Goal: Navigation & Orientation: Understand site structure

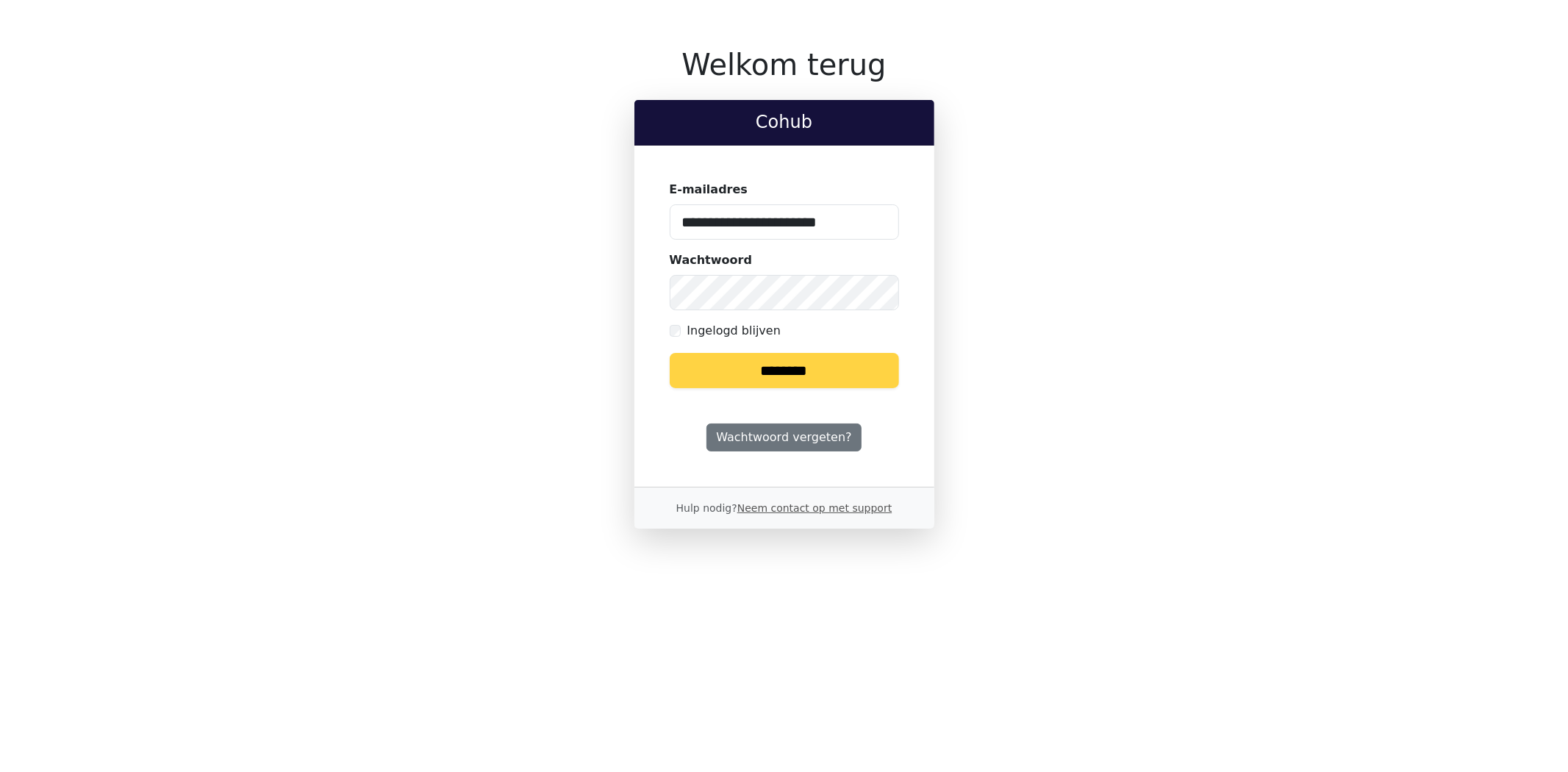
click at [762, 378] on input "********" at bounding box center [784, 370] width 229 height 36
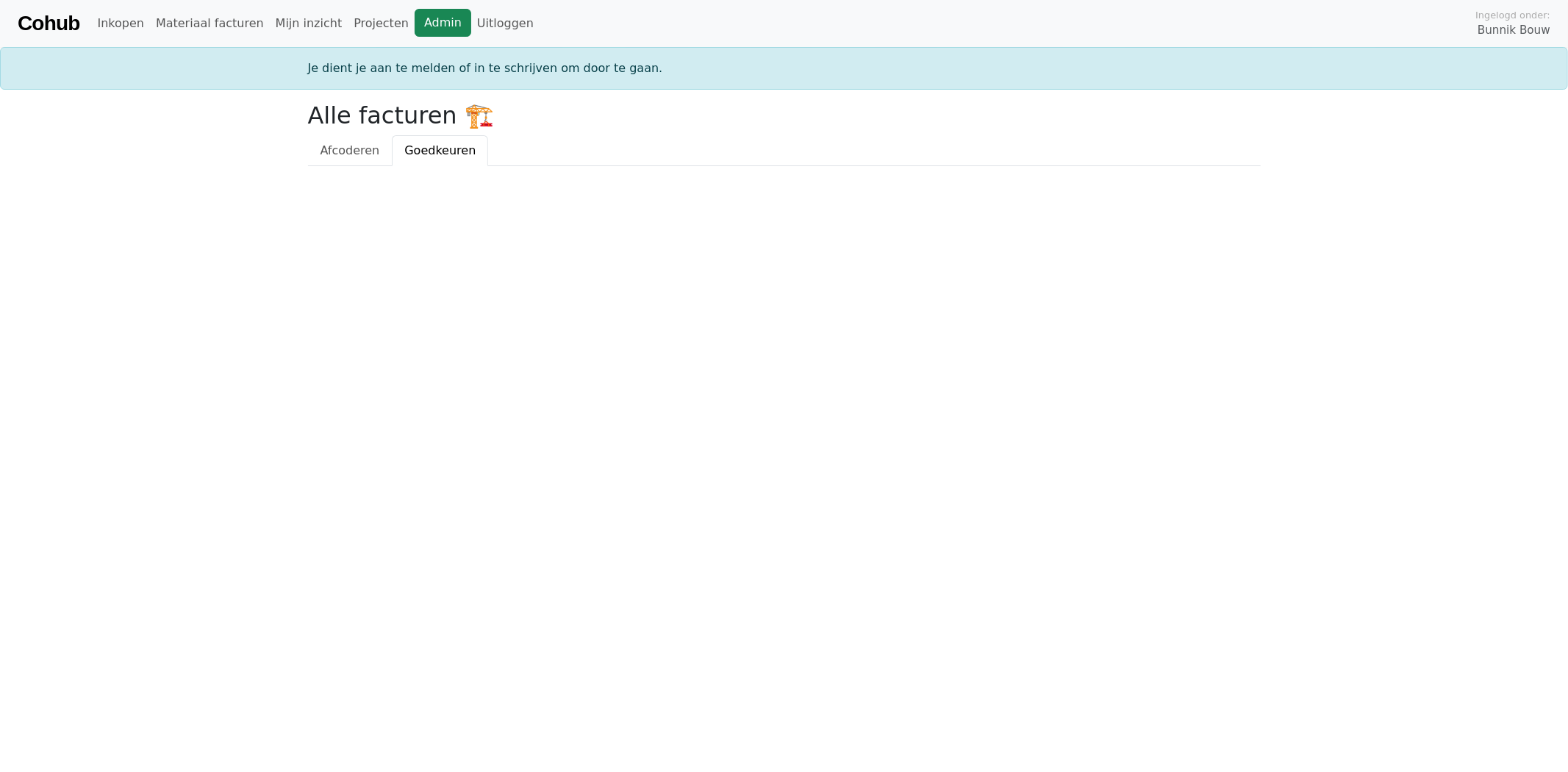
click at [414, 18] on link "Admin" at bounding box center [442, 23] width 57 height 28
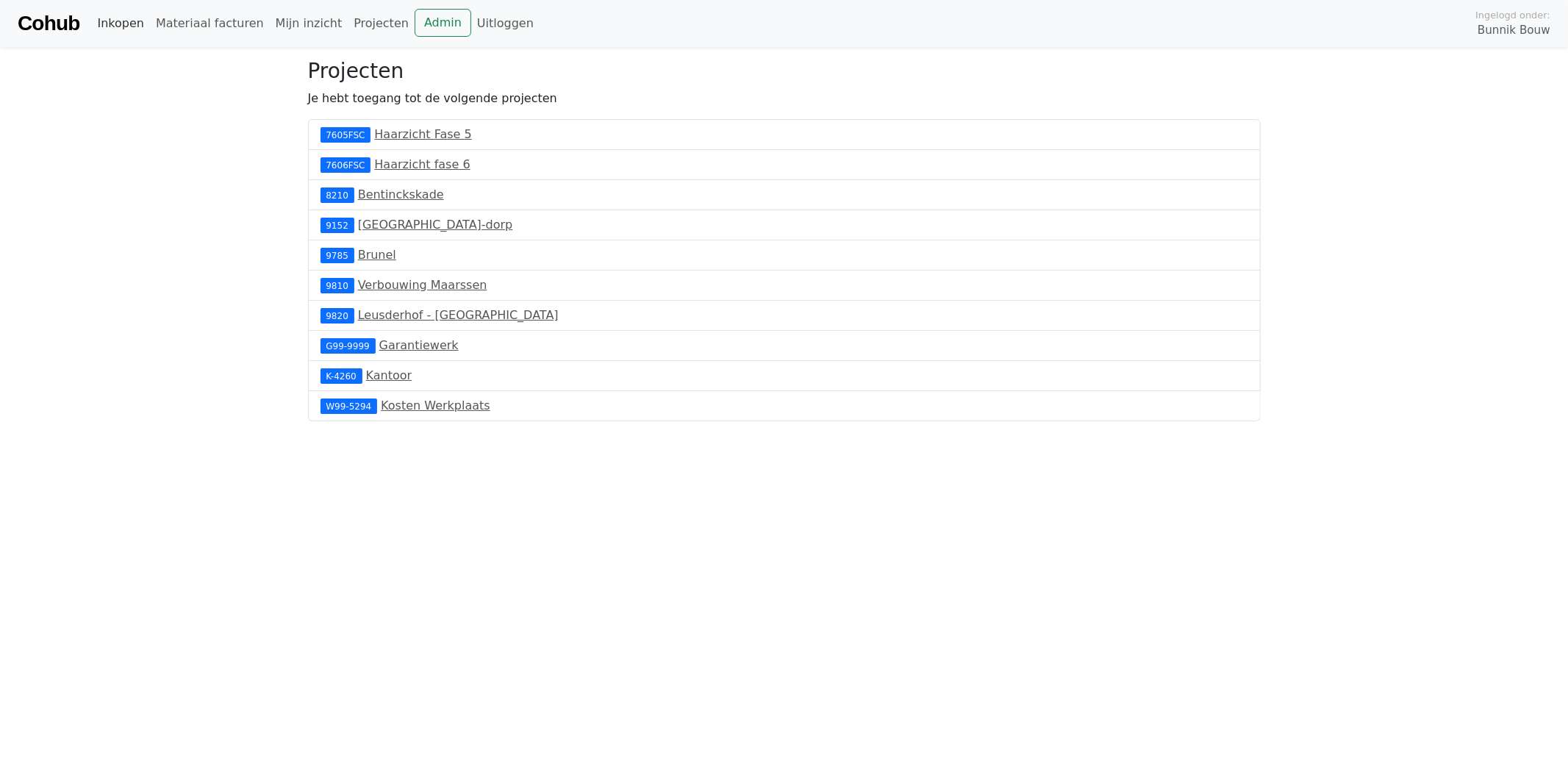
click at [119, 25] on link "Inkopen" at bounding box center [120, 23] width 58 height 29
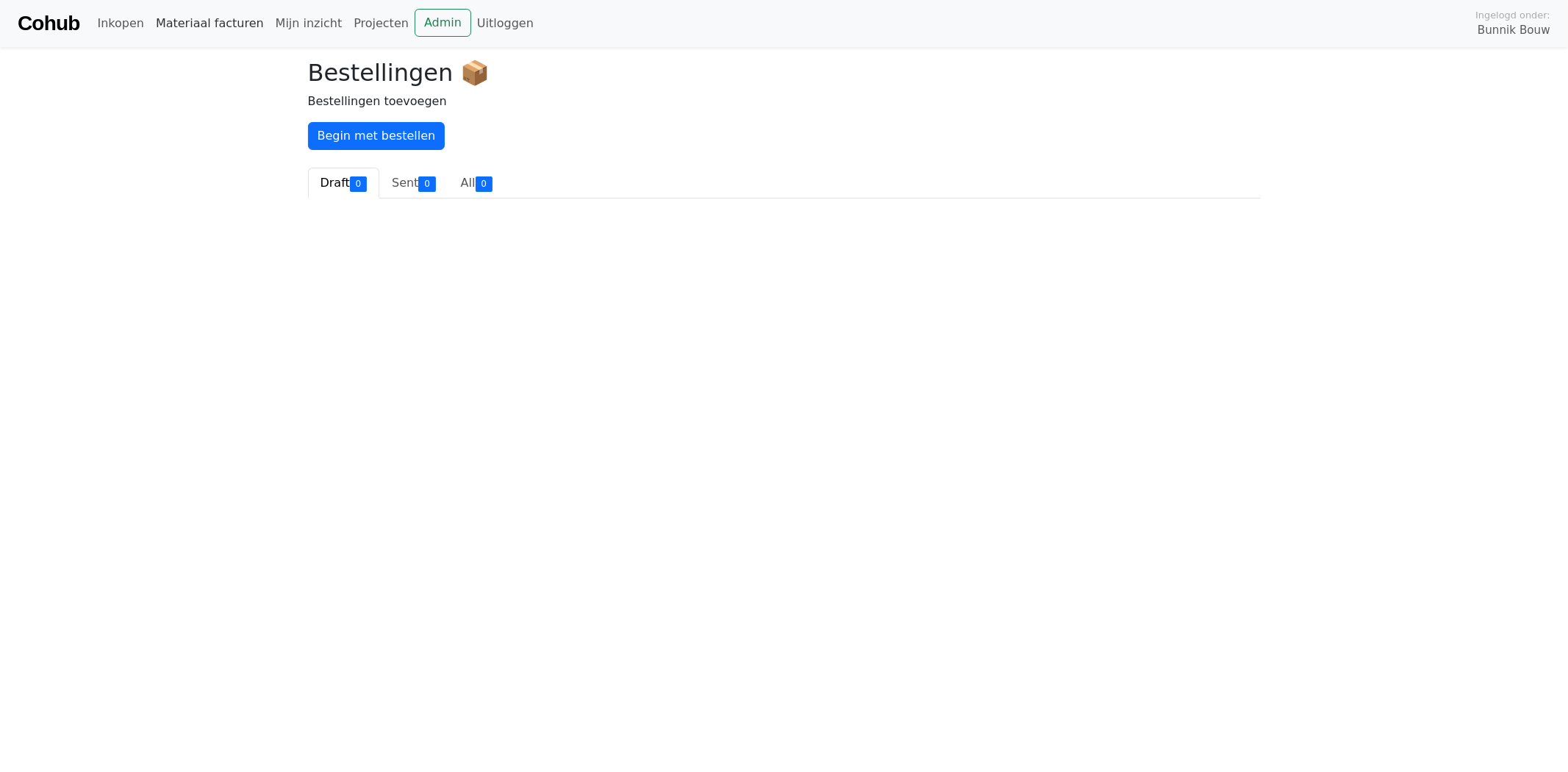
click at [187, 25] on link "Materiaal facturen" at bounding box center [209, 23] width 119 height 29
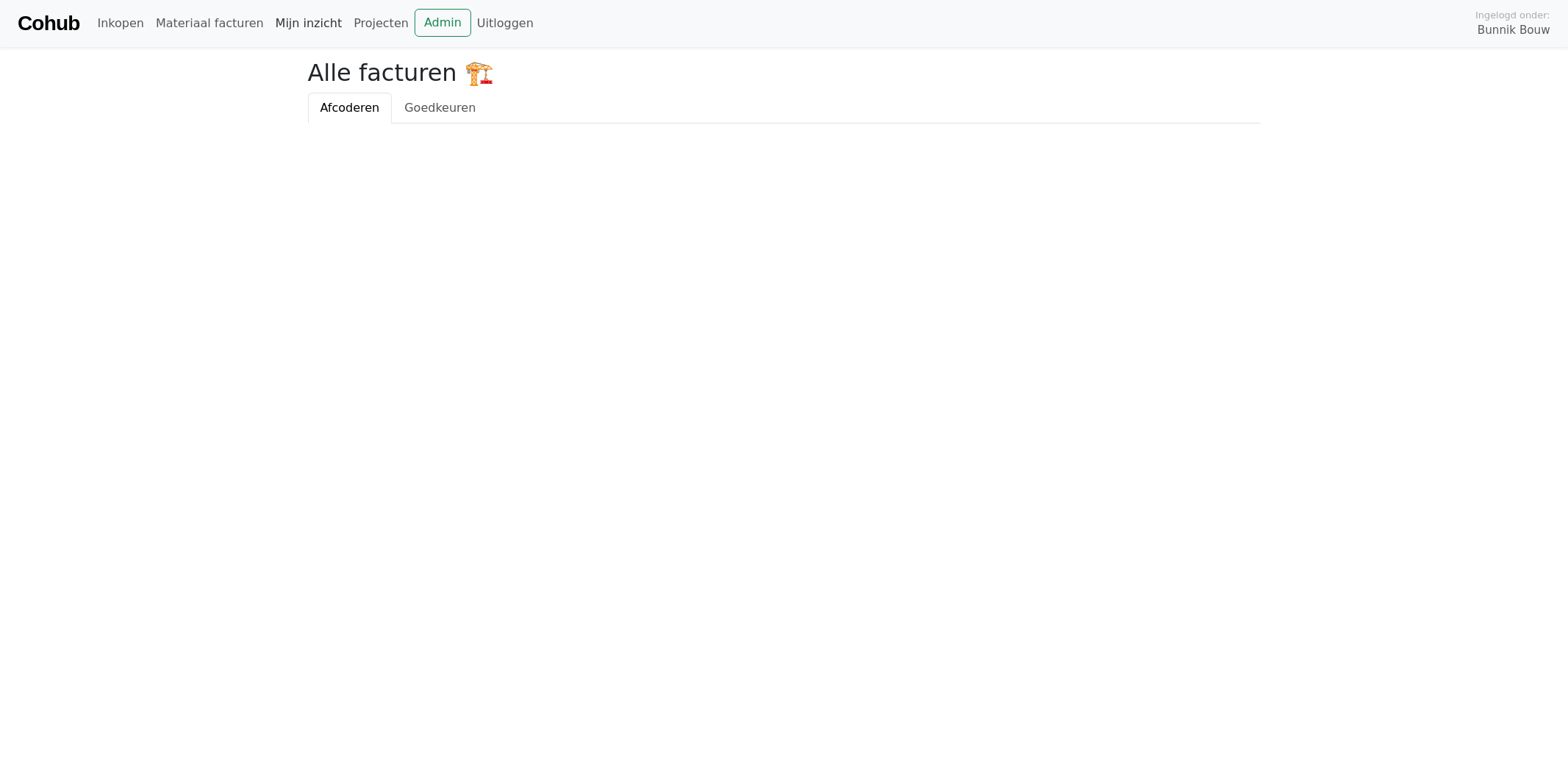
click at [276, 24] on link "Mijn inzicht" at bounding box center [309, 23] width 79 height 29
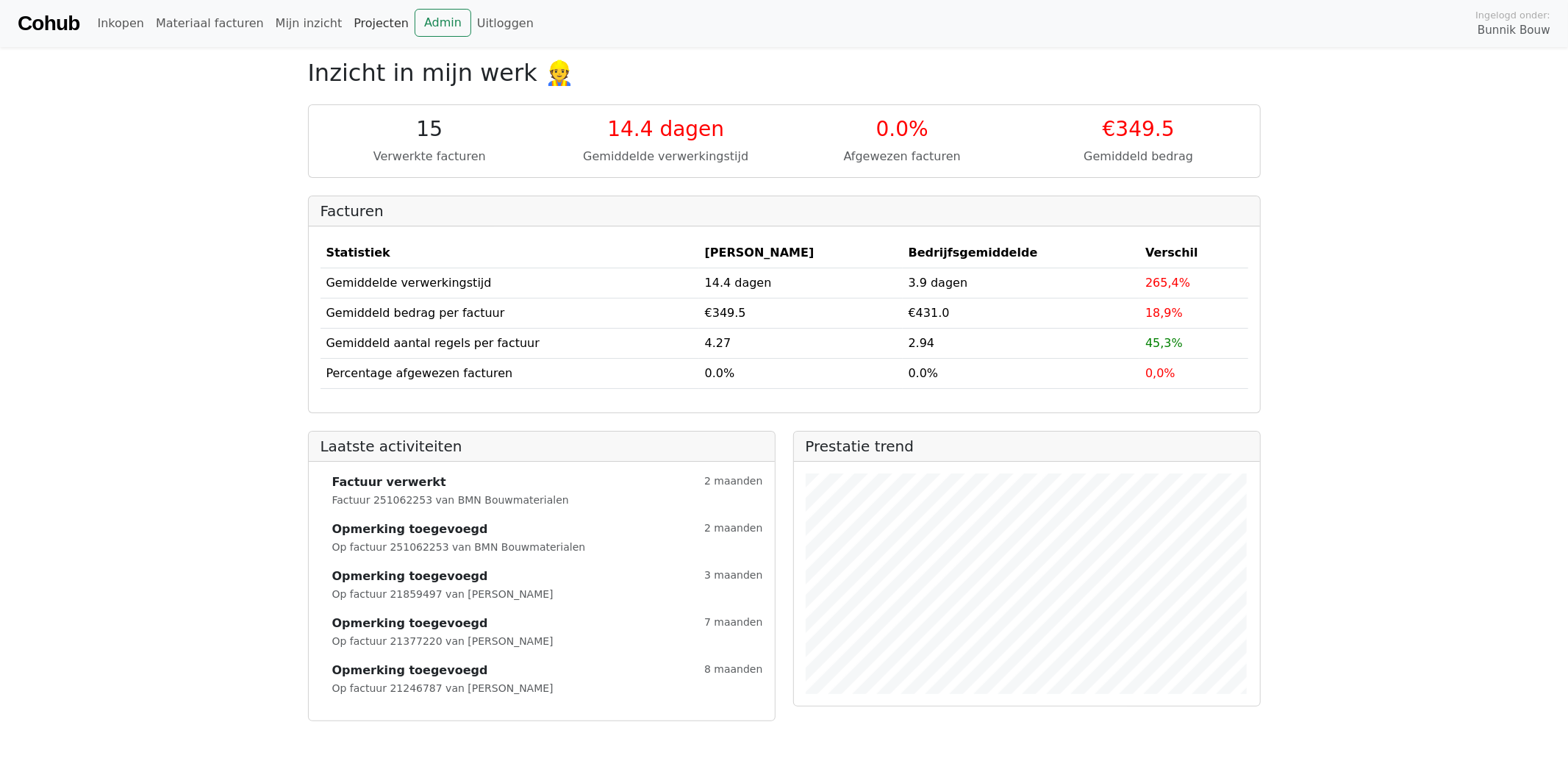
click at [349, 23] on link "Projecten" at bounding box center [381, 23] width 67 height 29
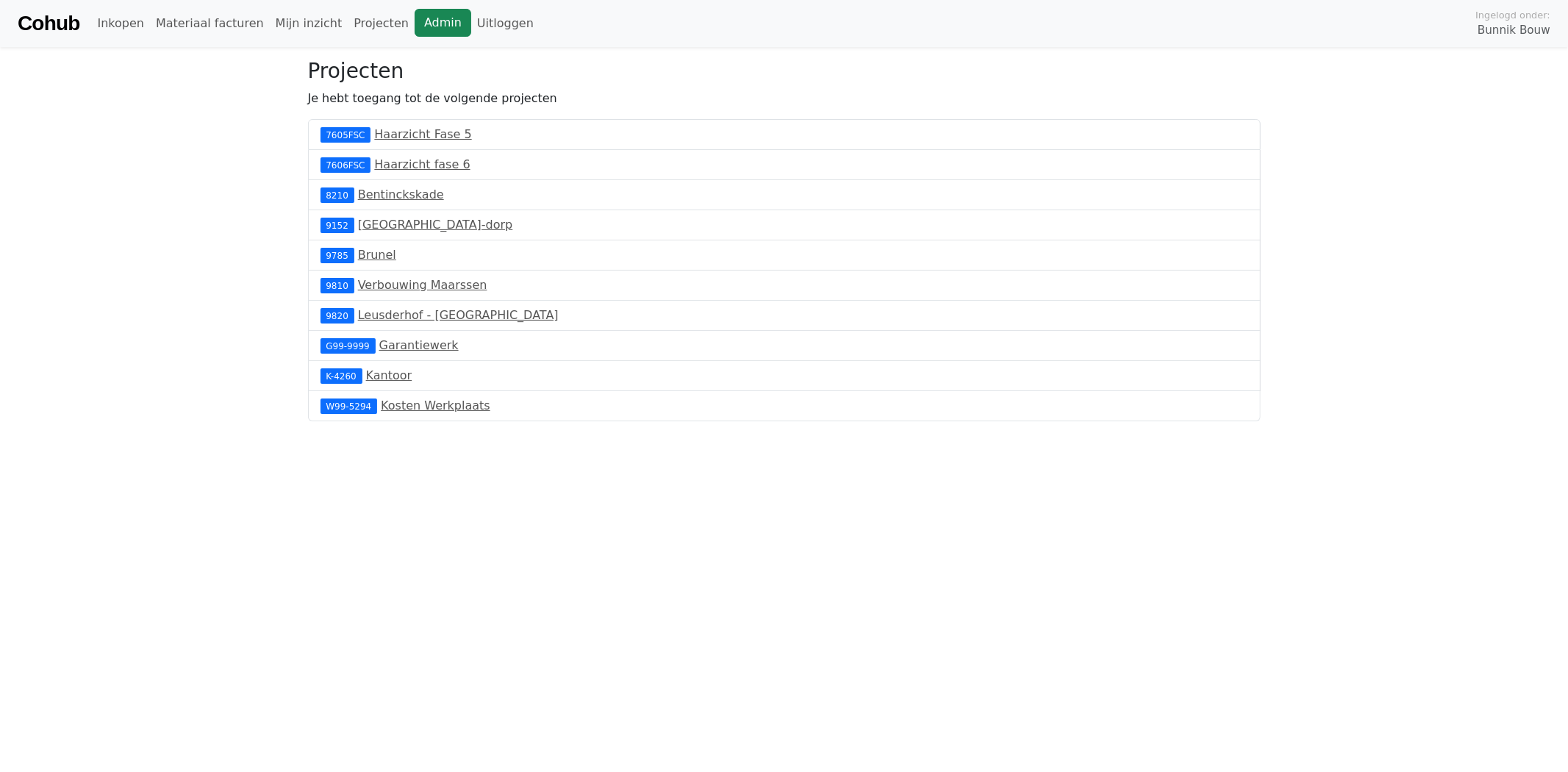
click at [414, 17] on link "Admin" at bounding box center [442, 23] width 57 height 28
click at [203, 17] on link "Materiaal facturen 1" at bounding box center [218, 23] width 137 height 29
